Goal: Check status: Check status

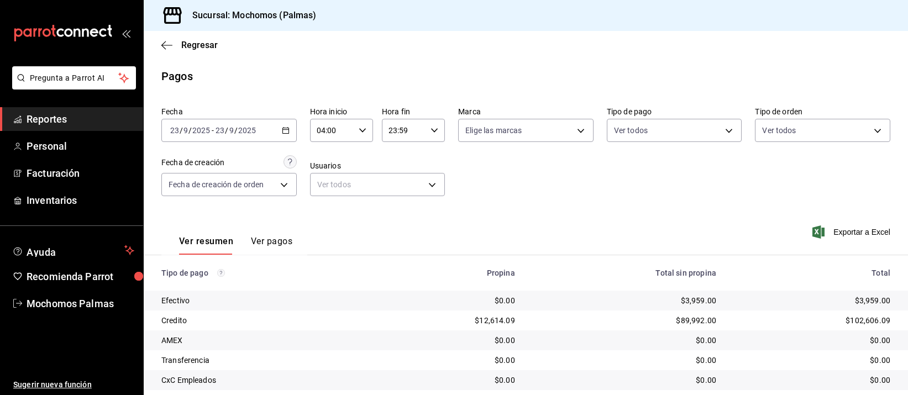
drag, startPoint x: 0, startPoint y: 0, endPoint x: 600, endPoint y: 221, distance: 639.7
click at [600, 331] on td "$0.00" at bounding box center [624, 341] width 201 height 20
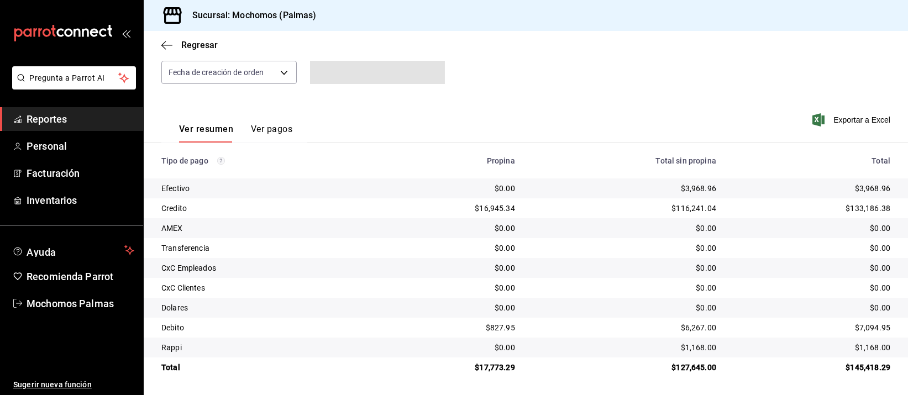
click at [602, 223] on div "$0.00" at bounding box center [625, 228] width 184 height 11
click at [625, 233] on div "$0.00" at bounding box center [625, 228] width 184 height 11
click at [557, 325] on div "$6,267.00" at bounding box center [625, 327] width 184 height 11
click at [485, 244] on div "$0.00" at bounding box center [449, 248] width 131 height 11
click at [504, 228] on div "$0.00" at bounding box center [449, 228] width 131 height 11
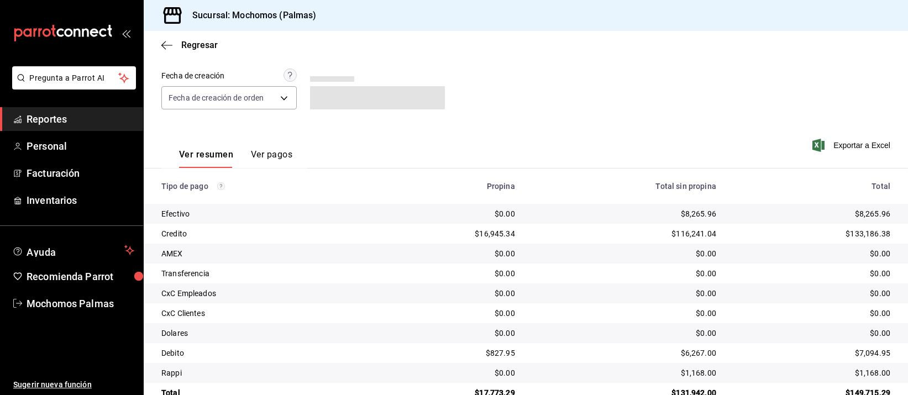
scroll to position [112, 0]
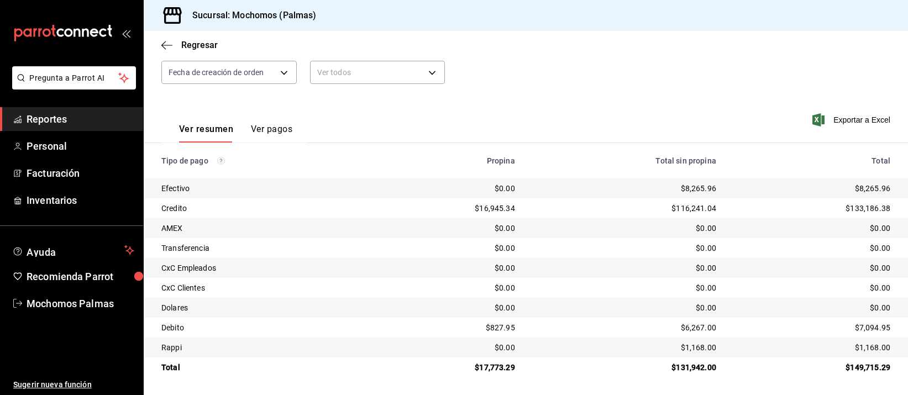
click at [610, 250] on div "$0.00" at bounding box center [625, 248] width 184 height 11
click at [587, 244] on div "$0.00" at bounding box center [625, 248] width 184 height 11
